Goal: Information Seeking & Learning: Learn about a topic

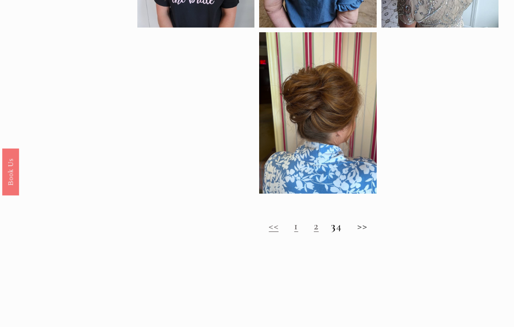
scroll to position [507, 0]
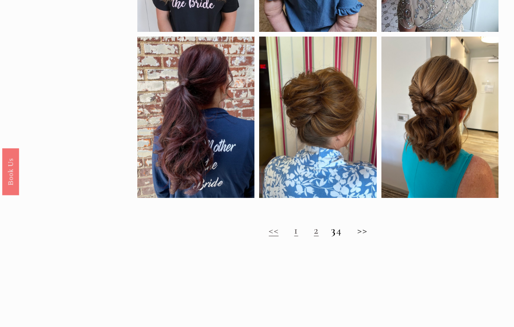
click at [371, 236] on h2 "<< 1 2 3 4 >>" at bounding box center [317, 231] width 361 height 13
click at [314, 237] on link "2" at bounding box center [316, 230] width 5 height 13
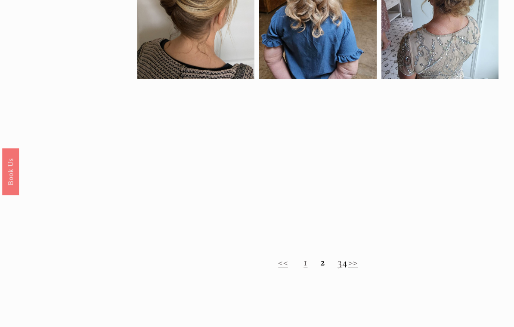
scroll to position [495, 0]
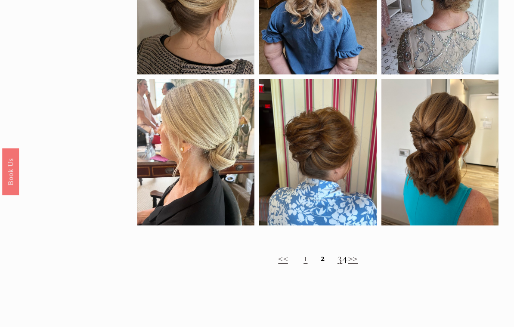
click at [338, 259] on link "3" at bounding box center [340, 258] width 5 height 13
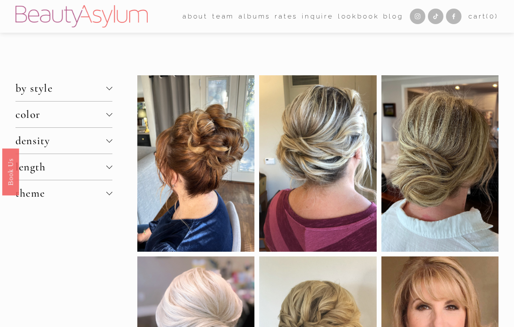
scroll to position [509, 0]
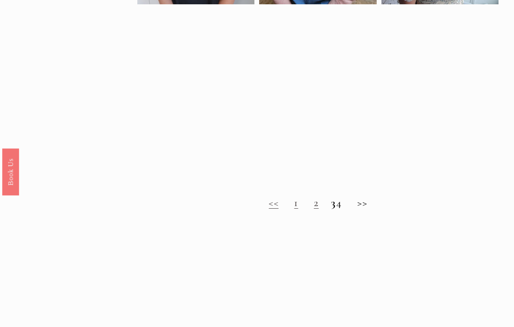
scroll to position [525, 0]
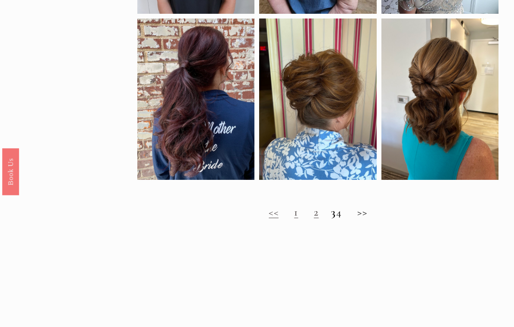
click at [347, 220] on h2 "<< 1 2 3 4 >>" at bounding box center [317, 213] width 361 height 13
click at [348, 219] on h2 "<< 1 2 3 4 >>" at bounding box center [317, 213] width 361 height 13
click at [346, 220] on h2 "<< 1 2 3 4 >>" at bounding box center [317, 213] width 361 height 13
click at [338, 220] on h2 "<< 1 2 3 4 >>" at bounding box center [317, 213] width 361 height 13
click at [348, 220] on h2 "<< 1 2 3 4 >>" at bounding box center [317, 213] width 361 height 13
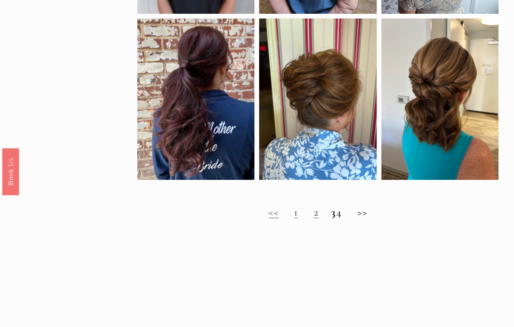
click at [365, 220] on h2 "<< 1 2 3 4 >>" at bounding box center [317, 213] width 361 height 13
click at [344, 220] on h2 "<< 1 2 3 4 >>" at bounding box center [317, 213] width 361 height 13
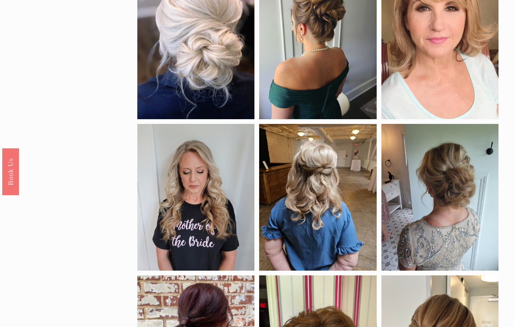
scroll to position [261, 0]
